Goal: Navigation & Orientation: Find specific page/section

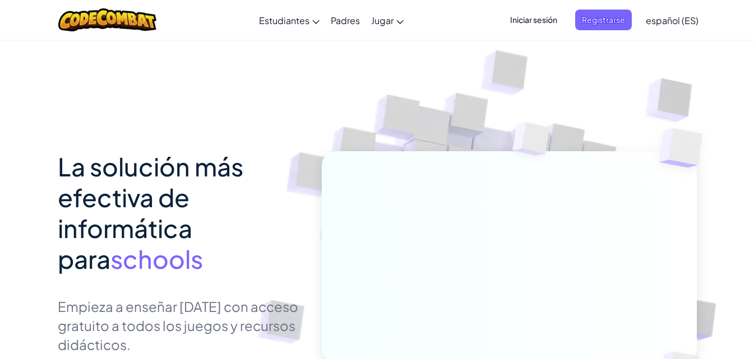
drag, startPoint x: 210, startPoint y: 27, endPoint x: 208, endPoint y: 33, distance: 5.7
click at [209, 33] on div "Cambiar modo de navegación Estudiantes Crear Cuenta Gratis. Soluciones para esc…" at bounding box center [376, 20] width 759 height 40
